Goal: Task Accomplishment & Management: Use online tool/utility

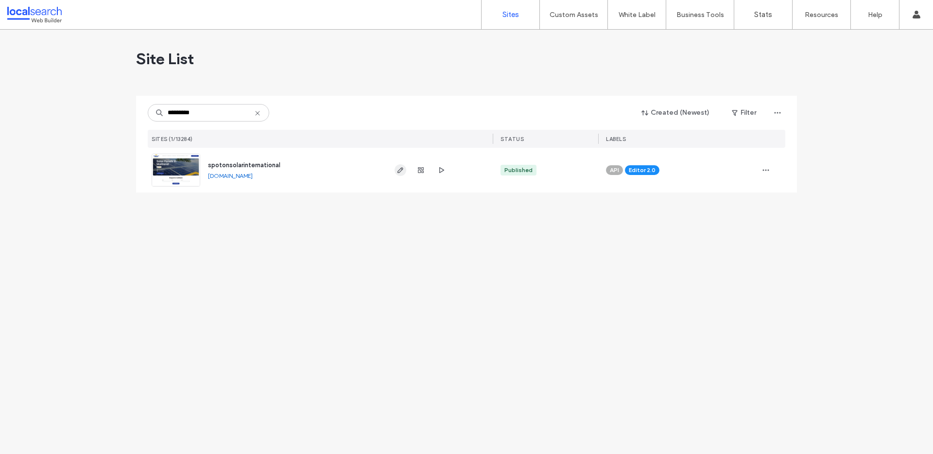
type input "*********"
click at [400, 171] on icon "button" at bounding box center [401, 170] width 8 height 8
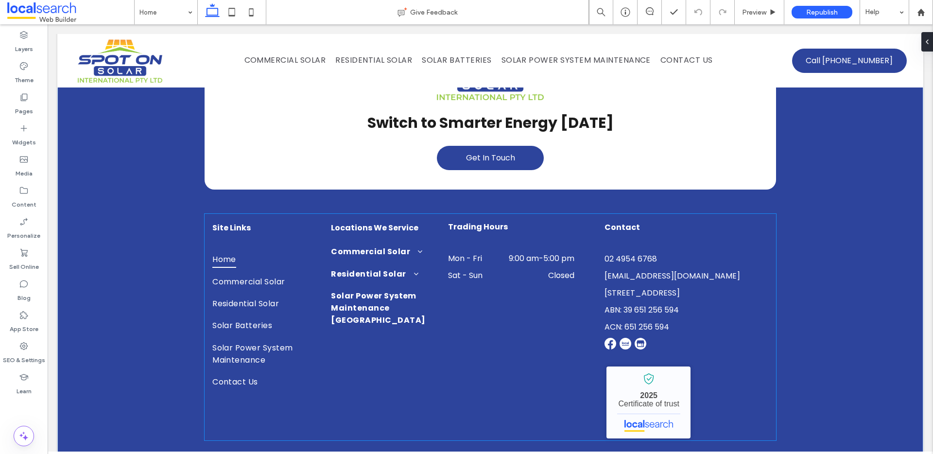
scroll to position [2355, 0]
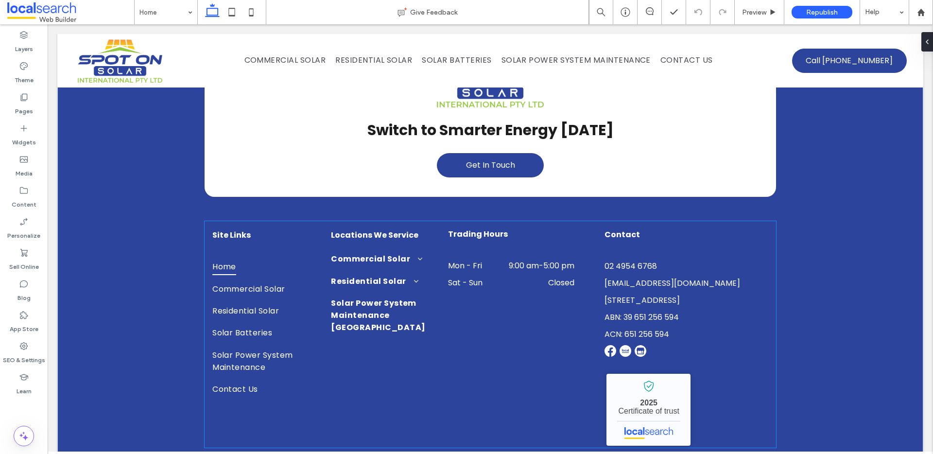
click at [376, 229] on strong "Locations We Service" at bounding box center [374, 234] width 87 height 11
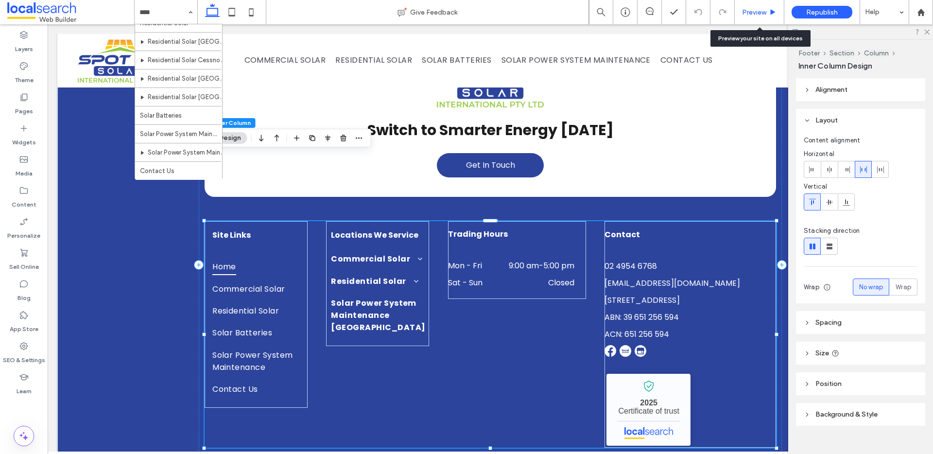
click at [752, 5] on div "Preview" at bounding box center [760, 12] width 50 height 24
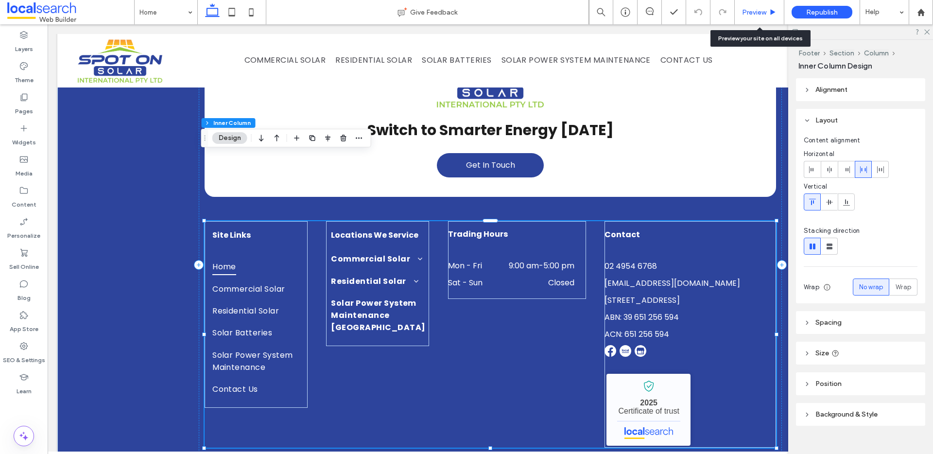
click at [749, 14] on span "Preview" at bounding box center [754, 12] width 24 height 8
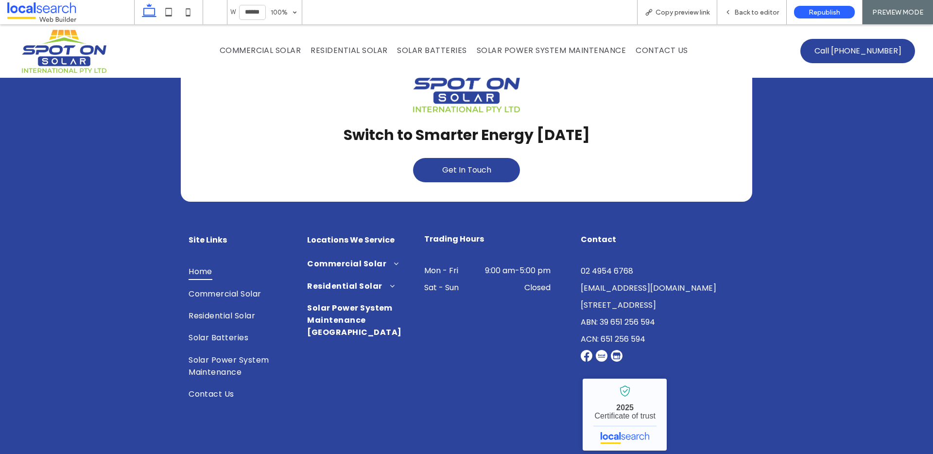
click at [351, 234] on strong "Locations We Service" at bounding box center [350, 239] width 87 height 11
click at [352, 234] on strong "Locations We Service" at bounding box center [350, 239] width 87 height 11
click at [367, 234] on h6 "Locations We Service" at bounding box center [353, 240] width 93 height 12
click at [358, 234] on strong "Locations We Service" at bounding box center [350, 239] width 87 height 11
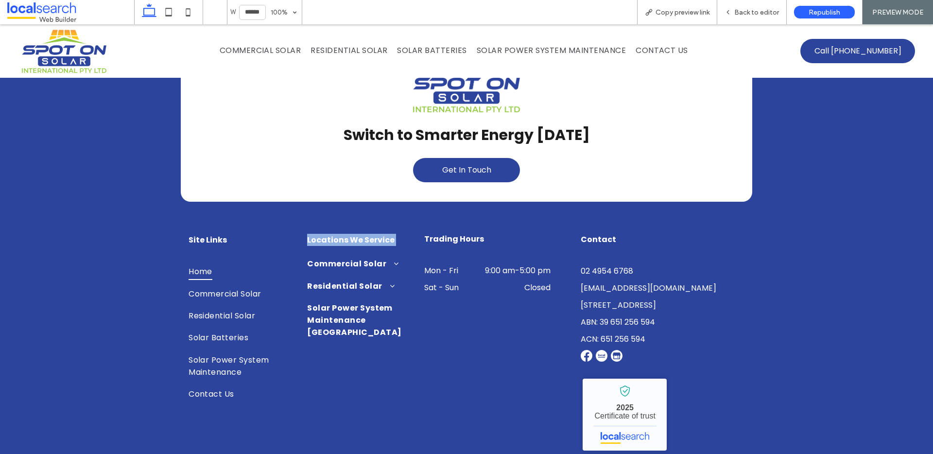
click at [358, 234] on strong "Locations We Service" at bounding box center [350, 239] width 87 height 11
click at [331, 234] on strong "Locations We Service" at bounding box center [350, 239] width 87 height 11
click at [345, 234] on strong "Locations We Service" at bounding box center [350, 239] width 87 height 11
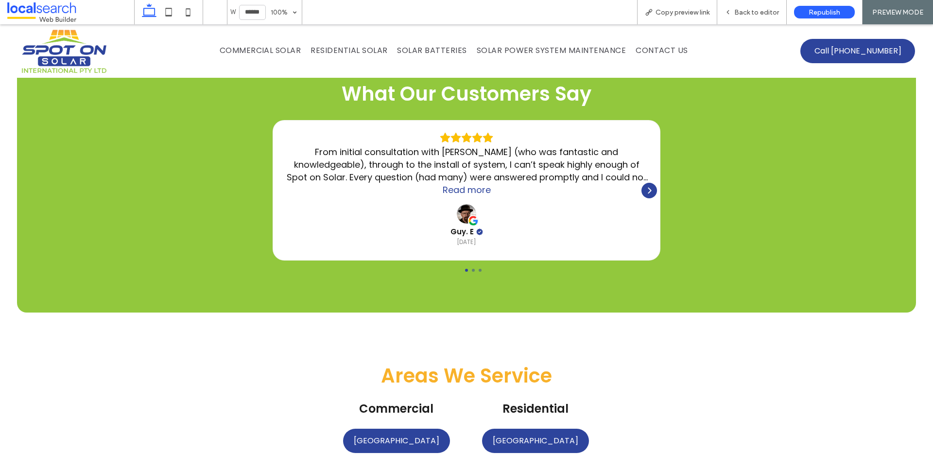
scroll to position [1629, 0]
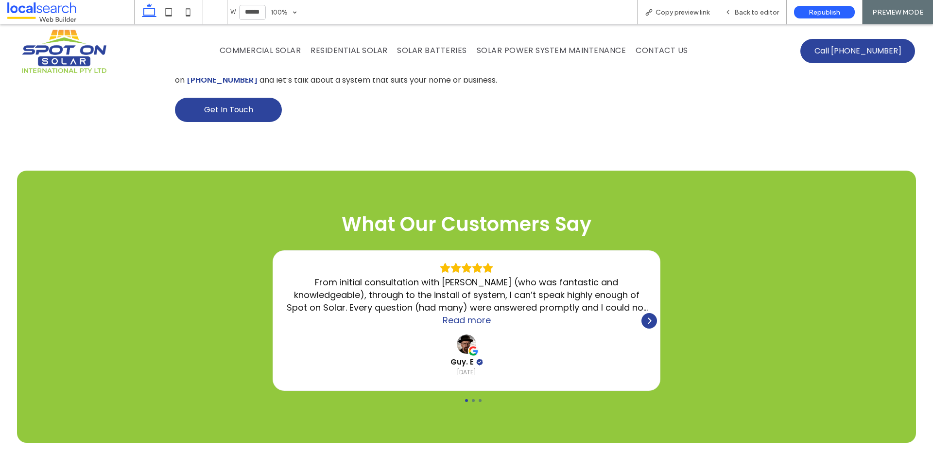
click at [59, 50] on img at bounding box center [64, 51] width 85 height 44
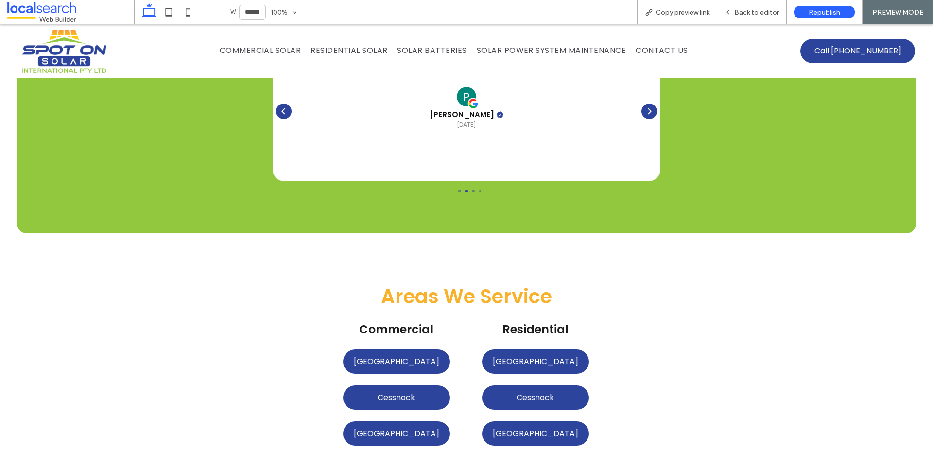
scroll to position [1831, 0]
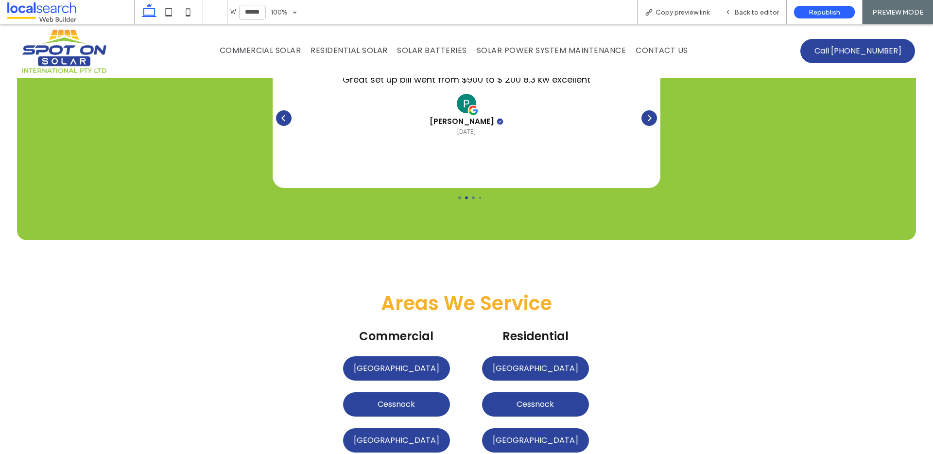
click at [43, 53] on img at bounding box center [64, 51] width 85 height 44
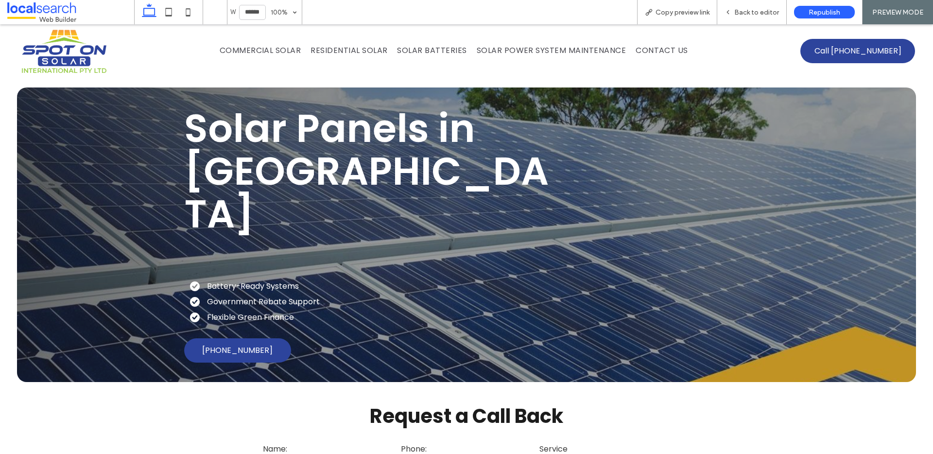
scroll to position [0, 0]
